Goal: Information Seeking & Learning: Learn about a topic

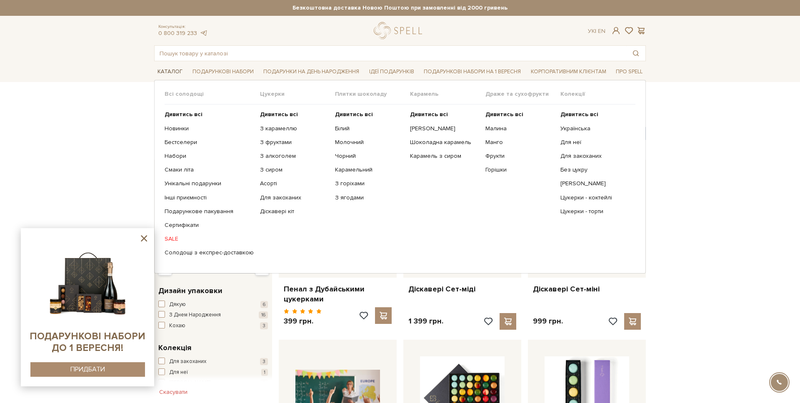
click at [168, 75] on link "Каталог" at bounding box center [170, 71] width 32 height 13
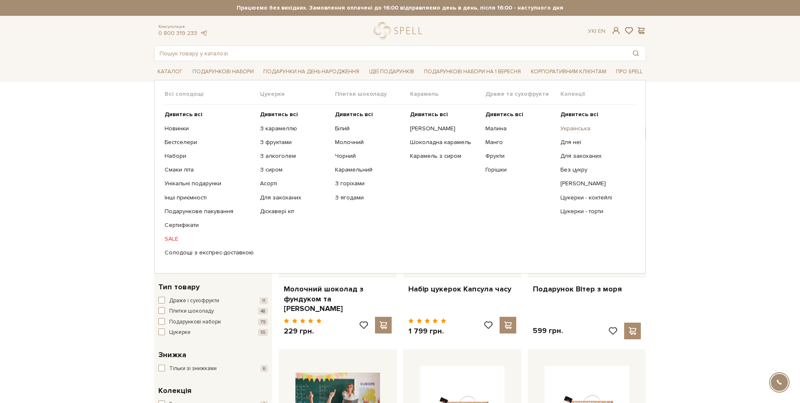
click at [582, 129] on link "Українська" at bounding box center [594, 128] width 69 height 7
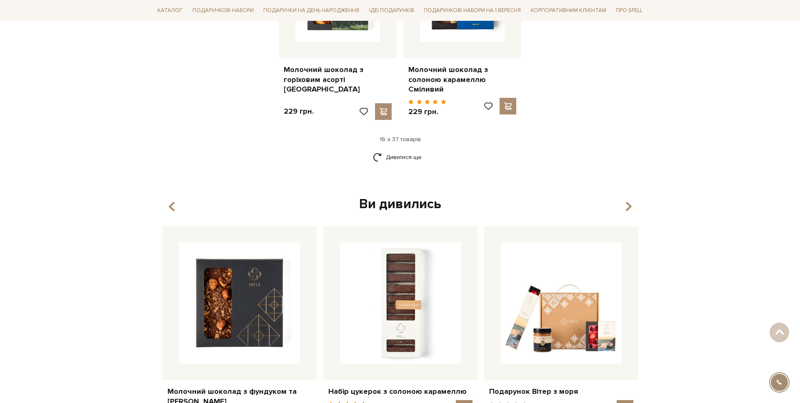
scroll to position [1224, 0]
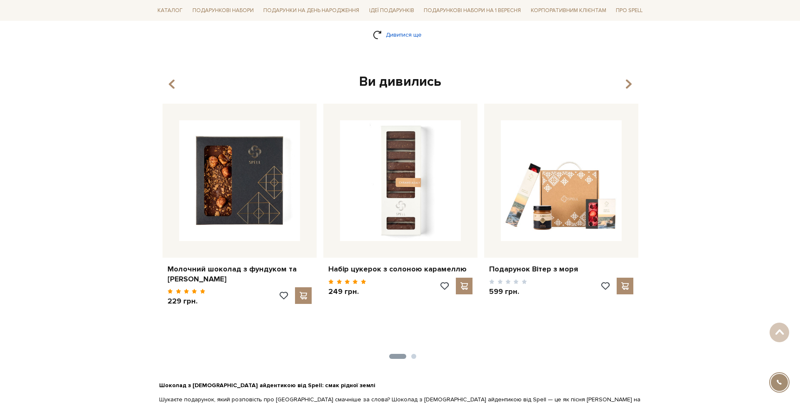
click at [377, 27] on link "Дивитися ще" at bounding box center [400, 34] width 54 height 15
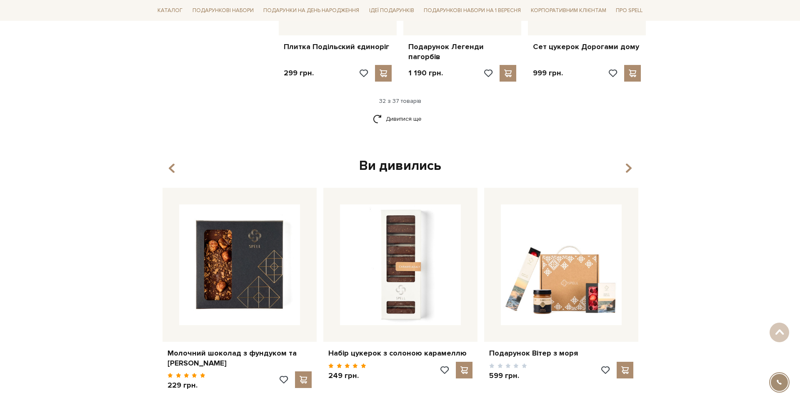
scroll to position [2040, 0]
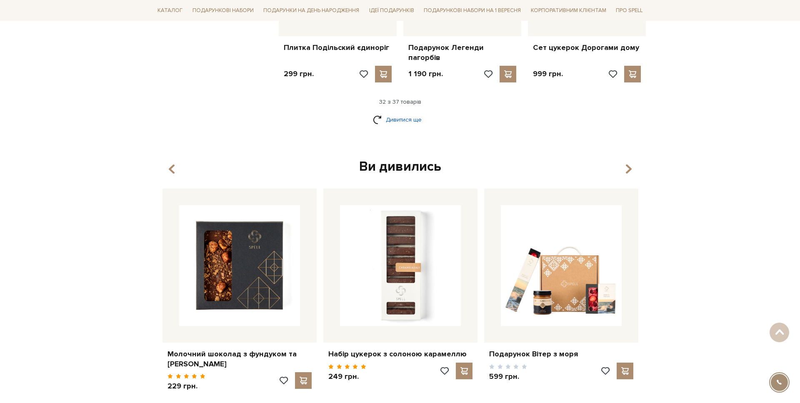
click at [404, 112] on link "Дивитися ще" at bounding box center [400, 119] width 54 height 15
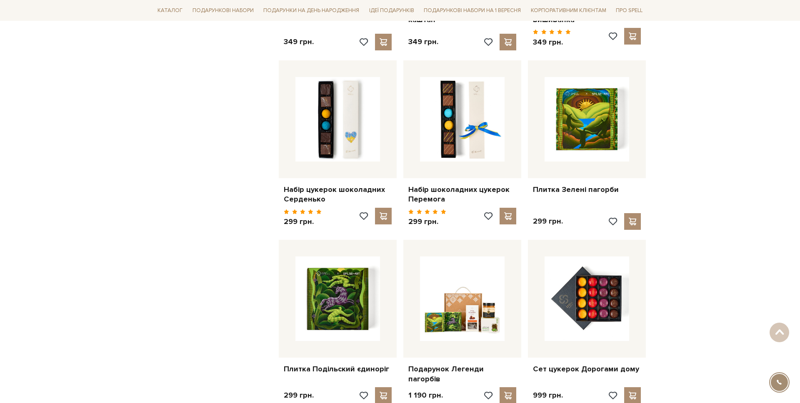
scroll to position [1719, 0]
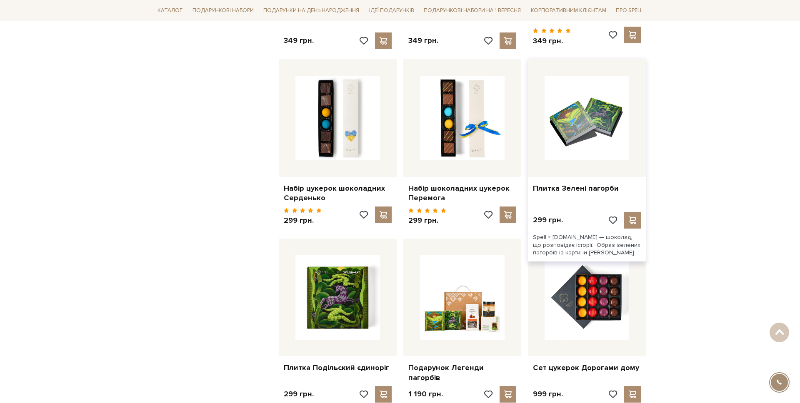
click at [605, 115] on img at bounding box center [587, 118] width 85 height 85
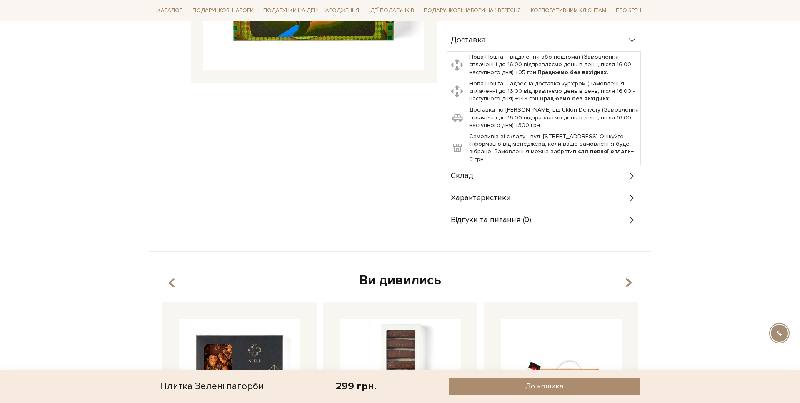
scroll to position [267, 0]
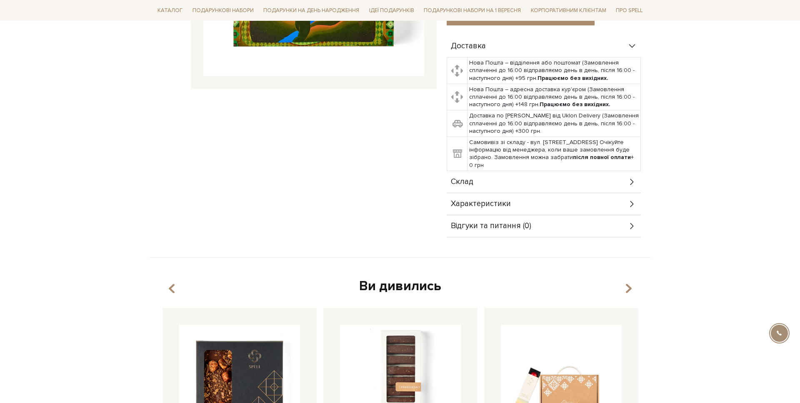
click at [507, 171] on div "Склад" at bounding box center [544, 182] width 194 height 22
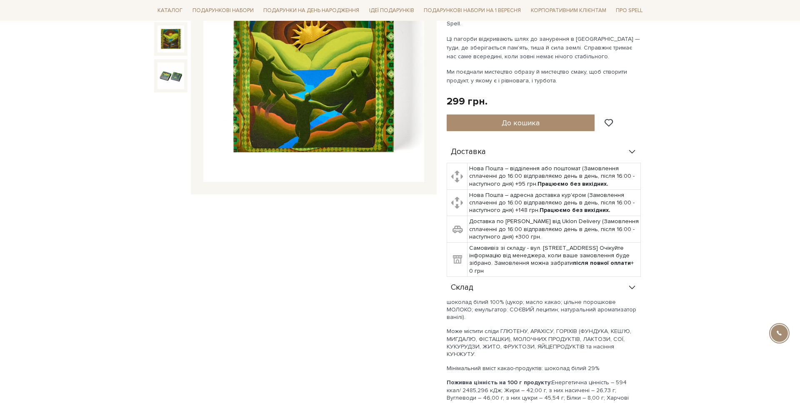
scroll to position [0, 0]
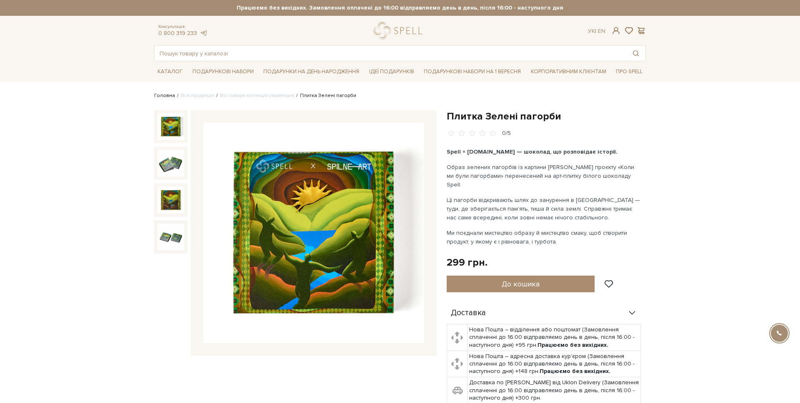
click at [167, 94] on link "Головна" at bounding box center [164, 95] width 21 height 6
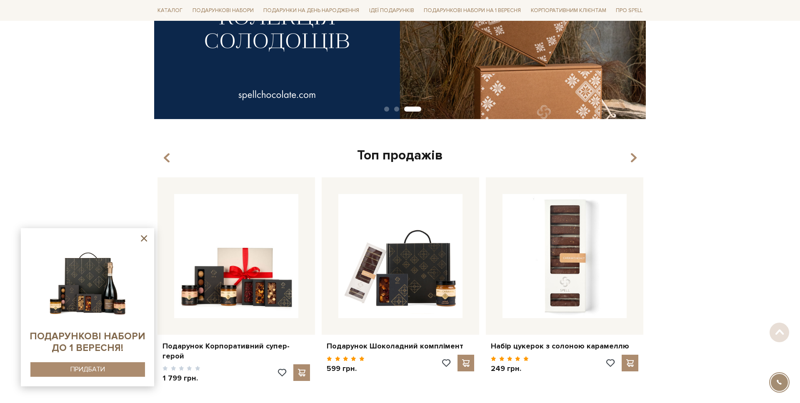
scroll to position [209, 0]
